Goal: Task Accomplishment & Management: Use online tool/utility

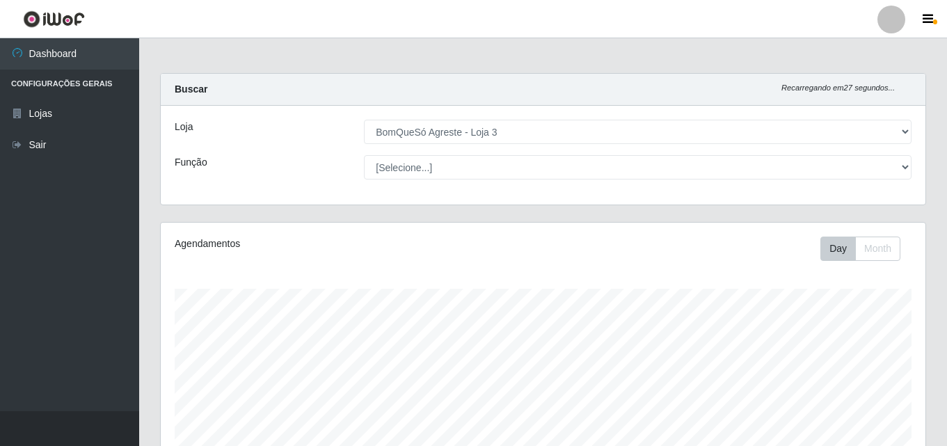
select select "215"
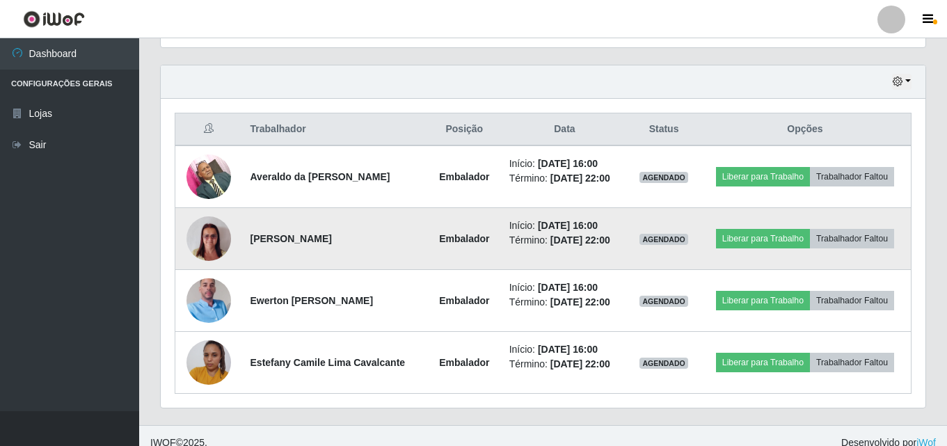
scroll to position [478, 0]
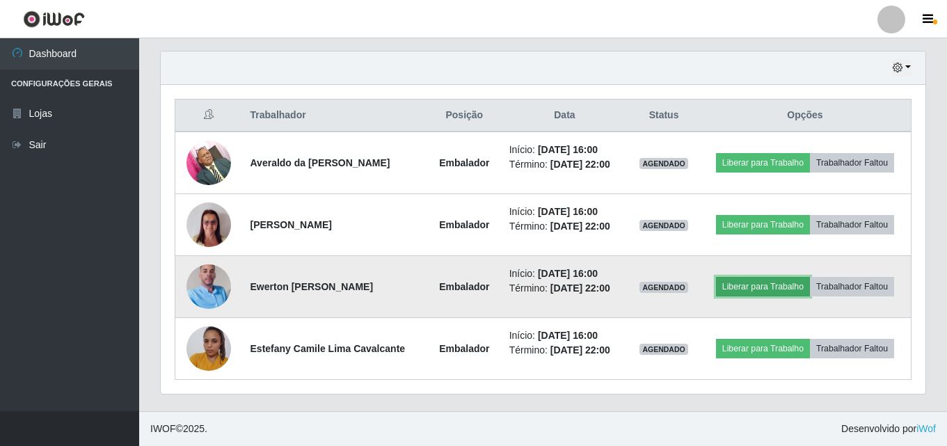
click at [773, 281] on button "Liberar para Trabalho" at bounding box center [763, 286] width 94 height 19
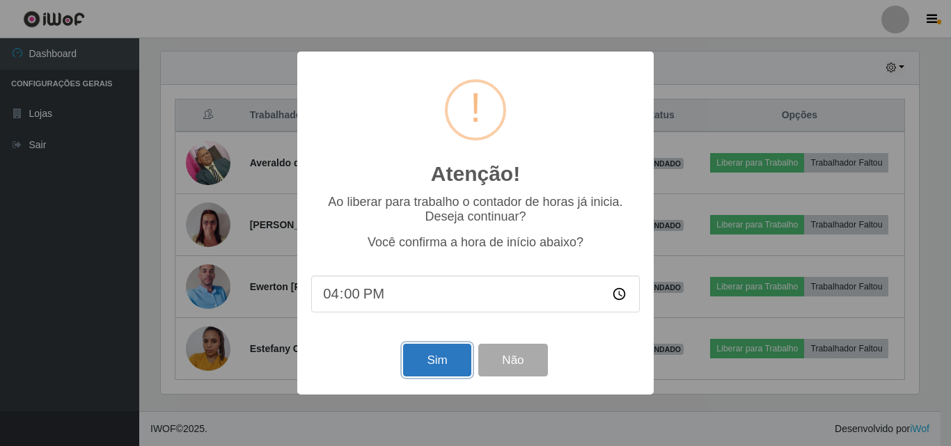
click at [458, 354] on button "Sim" at bounding box center [437, 360] width 68 height 33
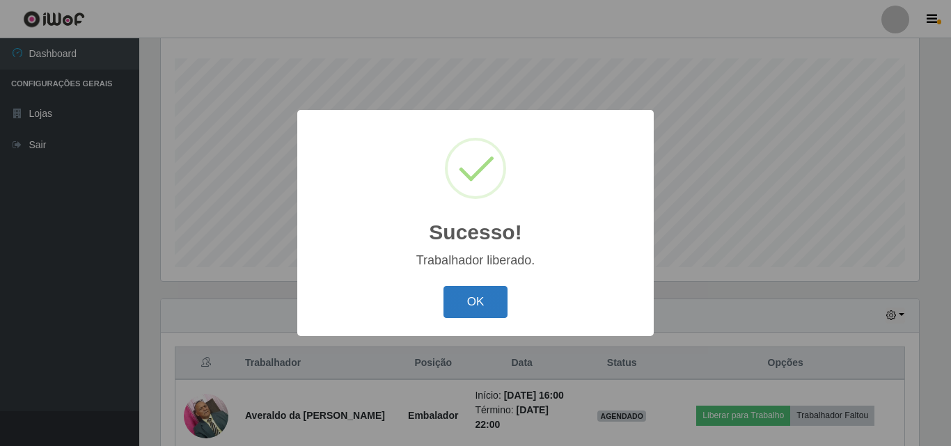
click at [452, 294] on button "OK" at bounding box center [475, 302] width 65 height 33
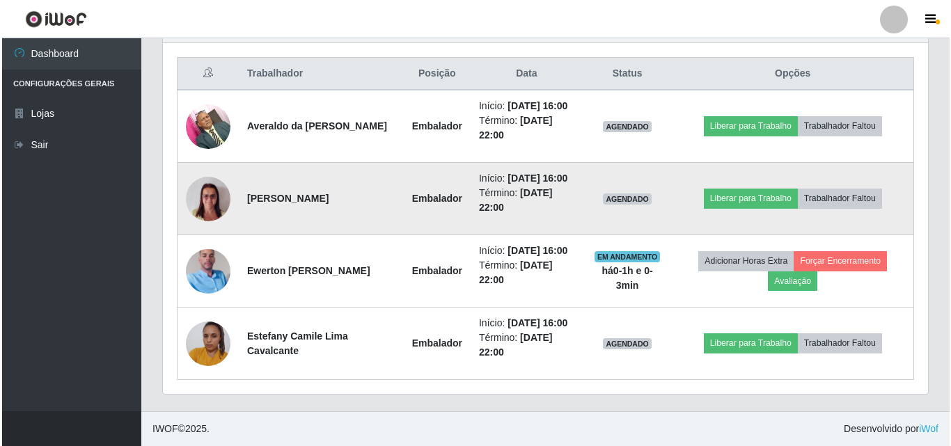
scroll to position [578, 0]
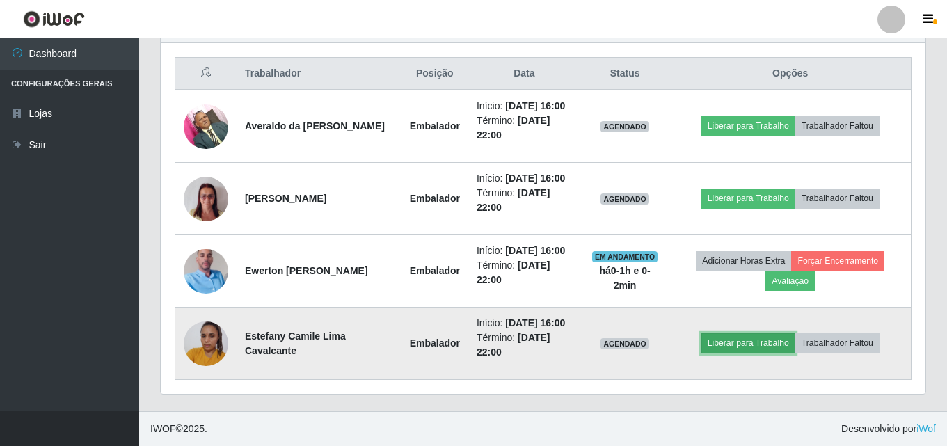
click at [748, 333] on button "Liberar para Trabalho" at bounding box center [749, 342] width 94 height 19
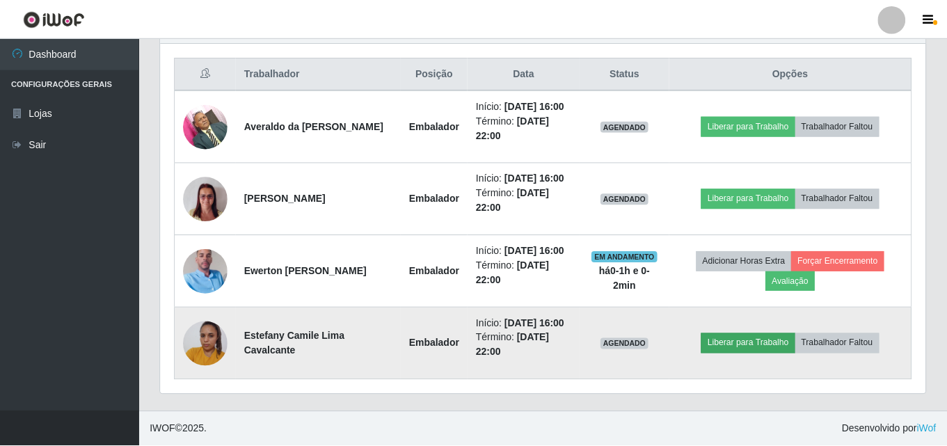
scroll to position [289, 758]
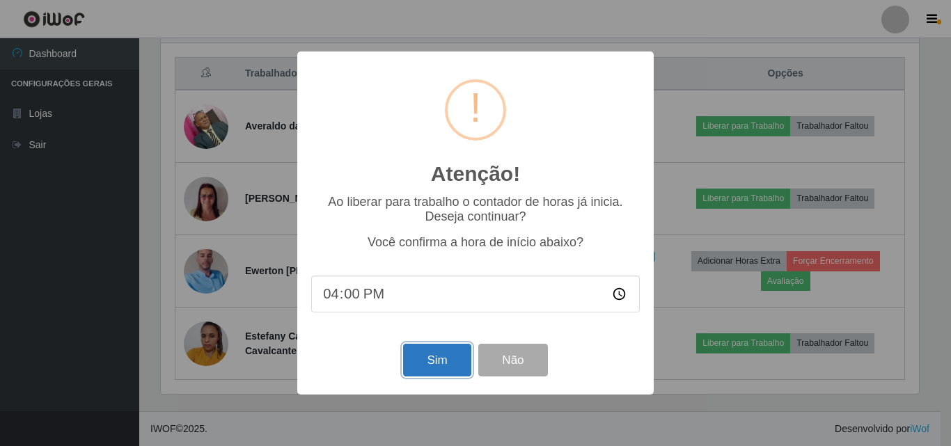
click at [425, 360] on button "Sim" at bounding box center [437, 360] width 68 height 33
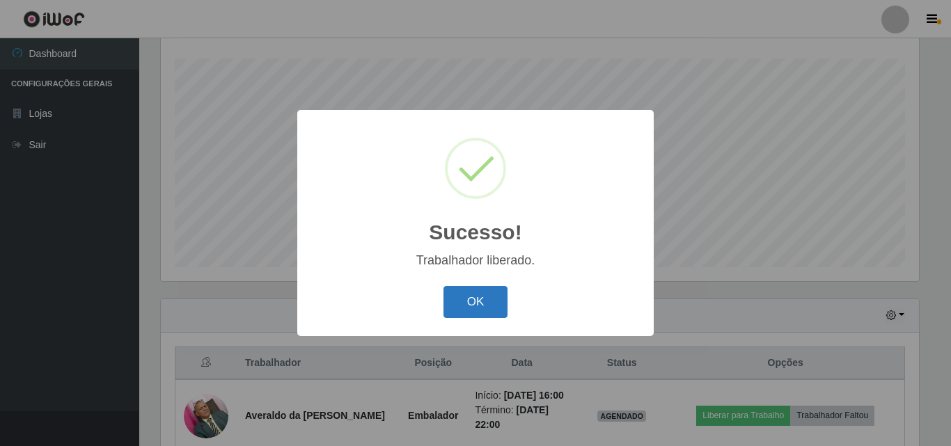
click at [492, 299] on button "OK" at bounding box center [475, 302] width 65 height 33
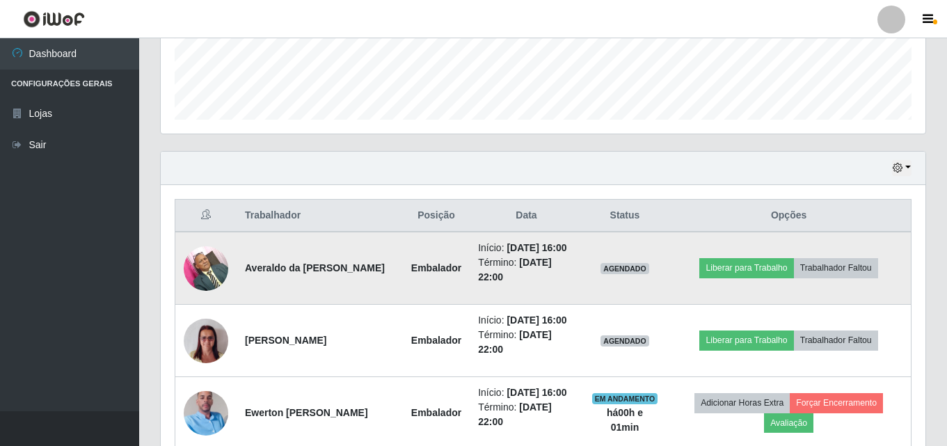
scroll to position [370, 0]
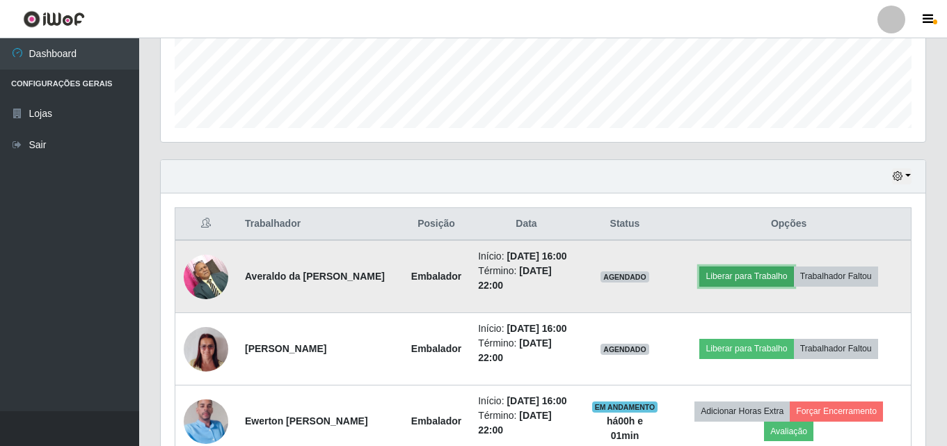
click at [746, 286] on button "Liberar para Trabalho" at bounding box center [747, 276] width 94 height 19
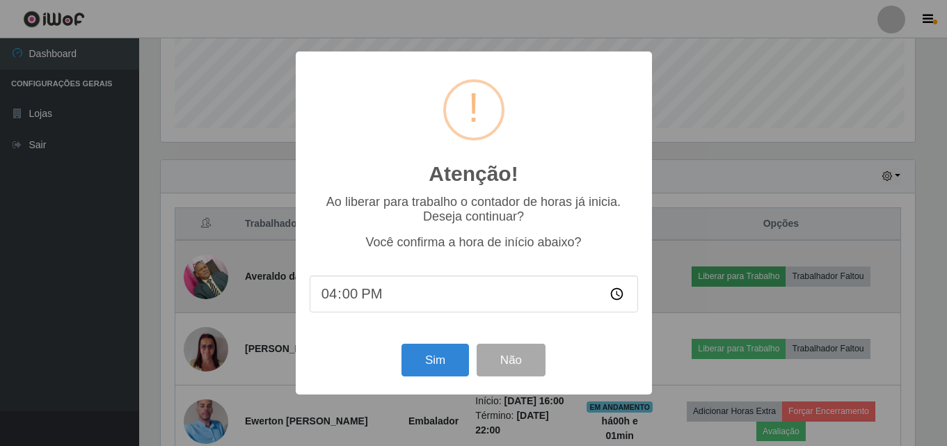
scroll to position [289, 758]
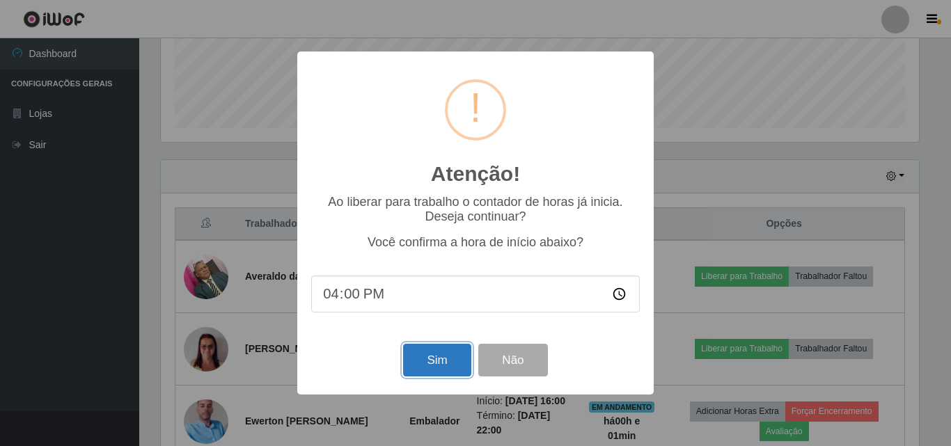
click at [441, 363] on button "Sim" at bounding box center [437, 360] width 68 height 33
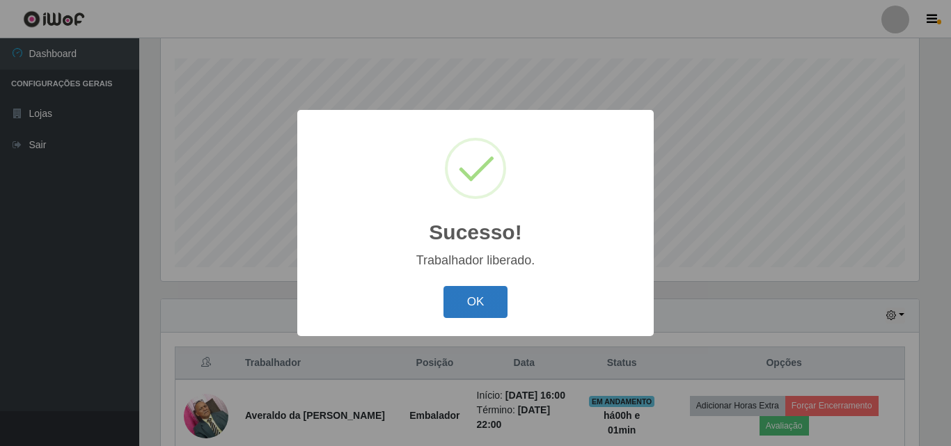
click at [484, 301] on button "OK" at bounding box center [475, 302] width 65 height 33
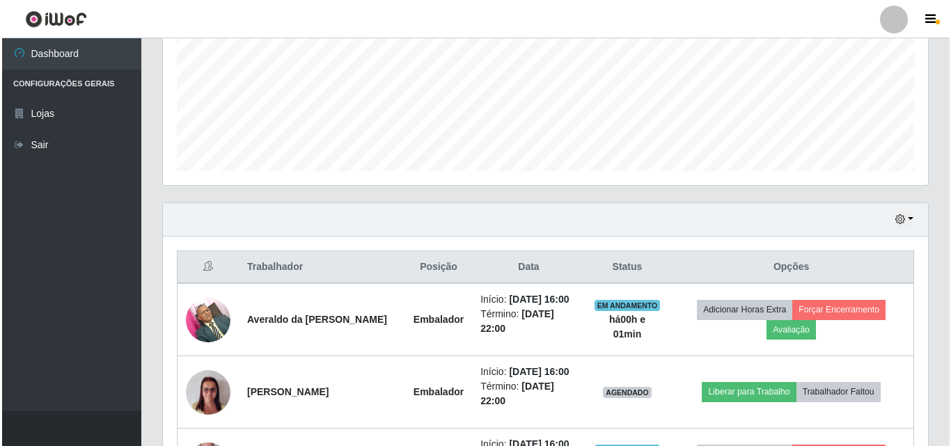
scroll to position [370, 0]
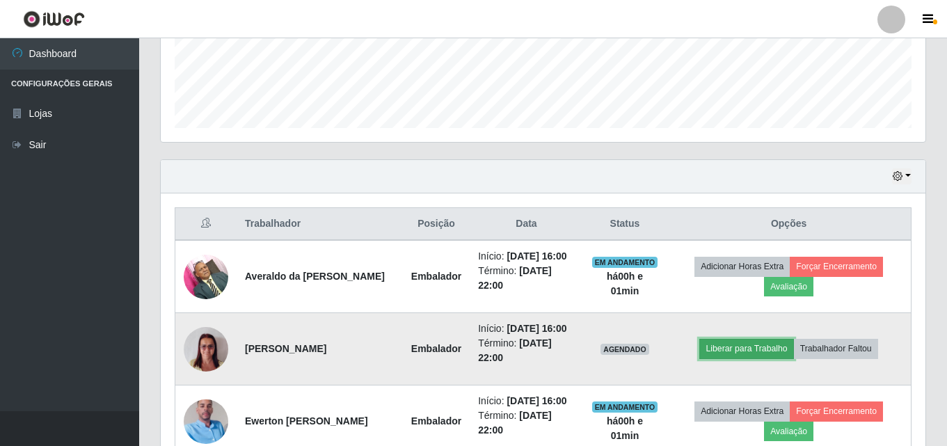
click at [729, 358] on button "Liberar para Trabalho" at bounding box center [747, 348] width 94 height 19
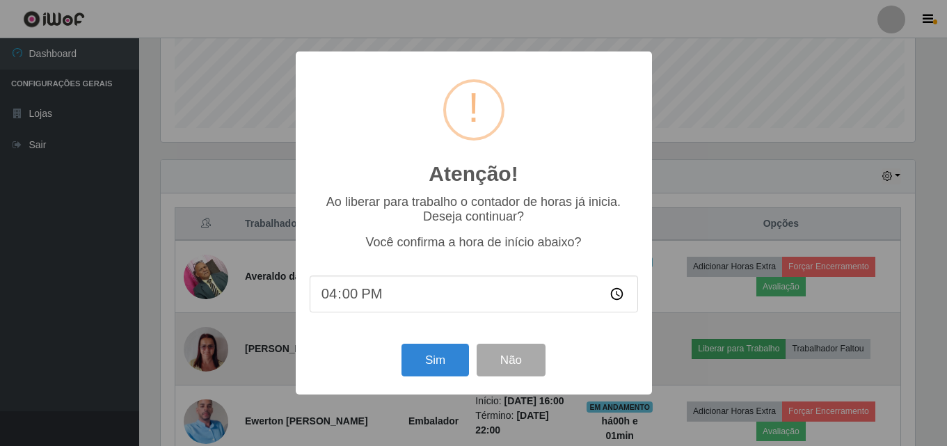
scroll to position [289, 758]
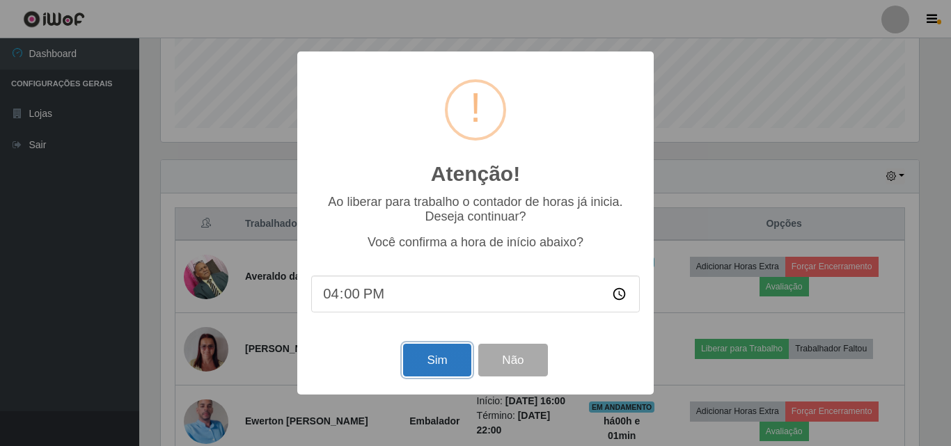
click at [457, 354] on button "Sim" at bounding box center [437, 360] width 68 height 33
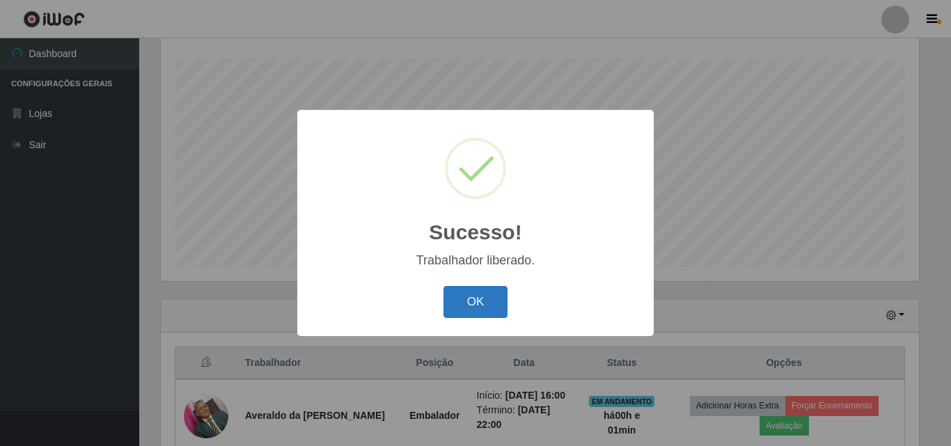
click at [500, 304] on button "OK" at bounding box center [475, 302] width 65 height 33
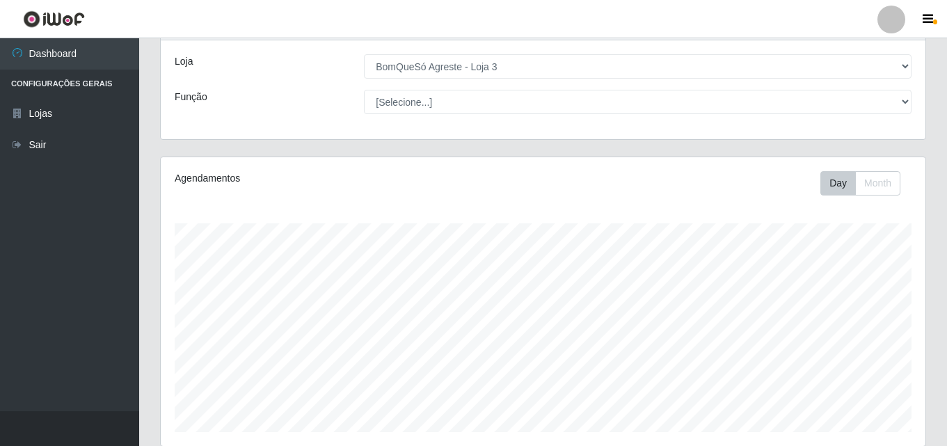
scroll to position [0, 0]
